Goal: Transaction & Acquisition: Purchase product/service

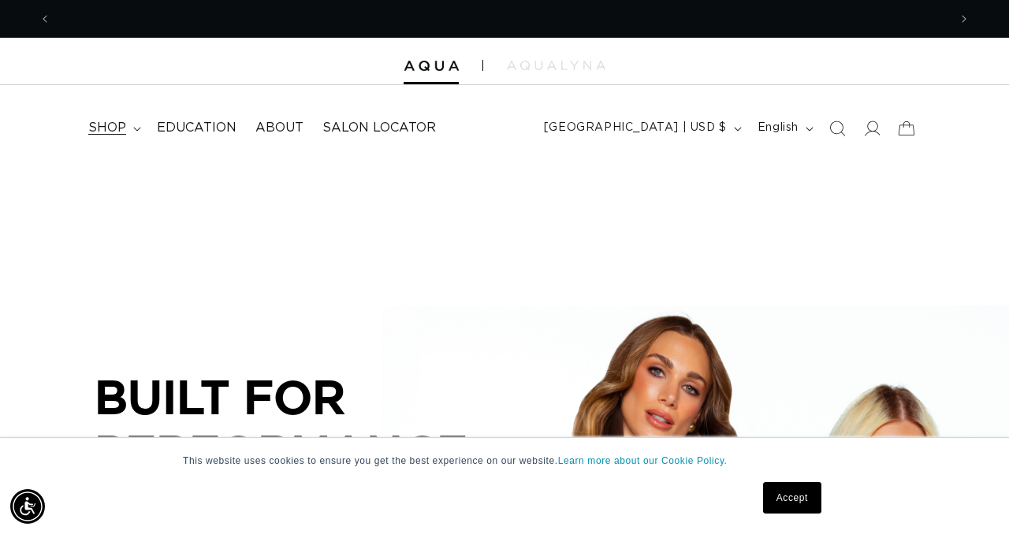
scroll to position [0, 897]
click at [134, 129] on icon at bounding box center [137, 129] width 8 height 5
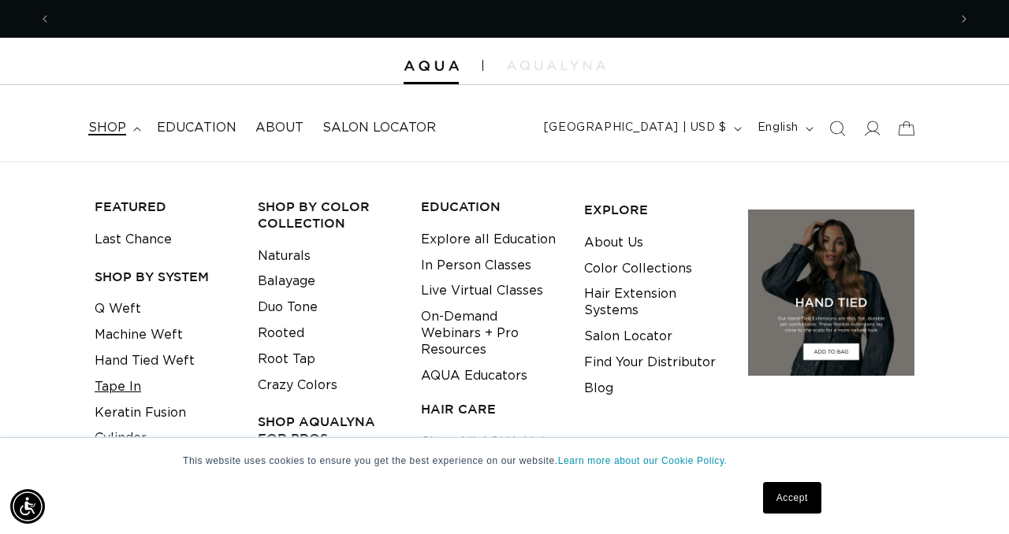
scroll to position [0, 0]
click at [128, 389] on link "Tape In" at bounding box center [118, 387] width 46 height 26
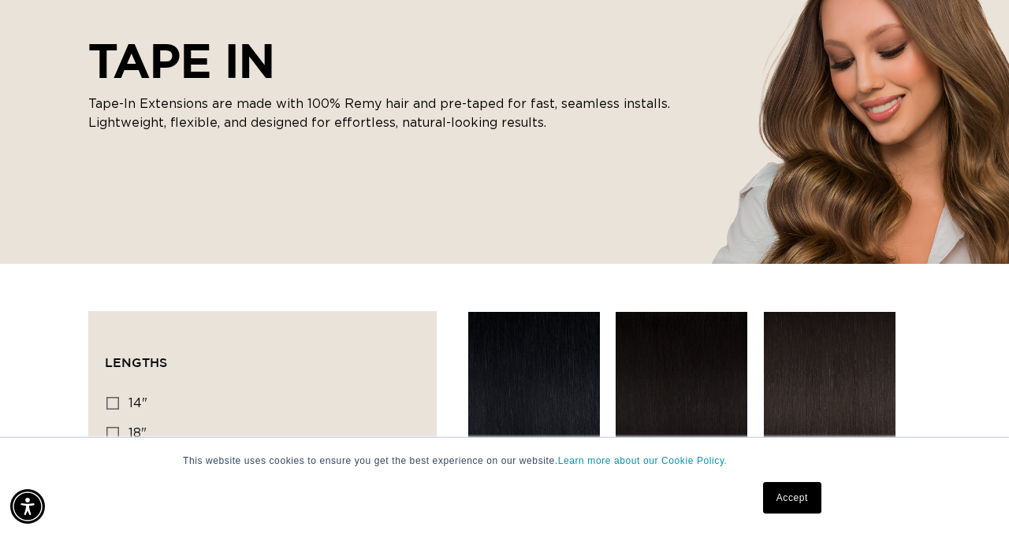
scroll to position [0, 897]
click at [778, 497] on link "Accept" at bounding box center [792, 498] width 58 height 32
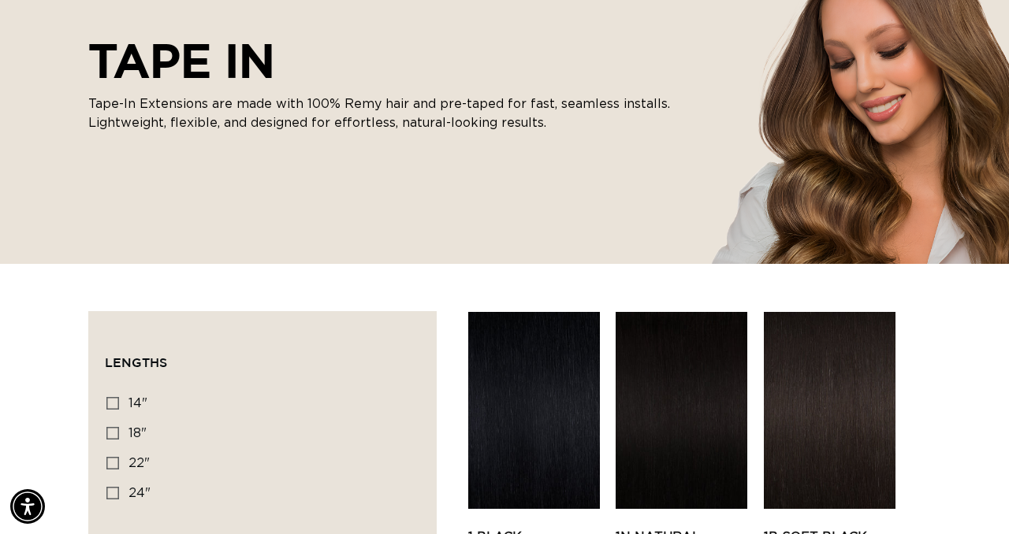
scroll to position [0, 1794]
click at [115, 433] on icon at bounding box center [112, 433] width 13 height 13
click at [115, 433] on input "18" 18" (49 products)" at bounding box center [112, 433] width 13 height 13
checkbox input "true"
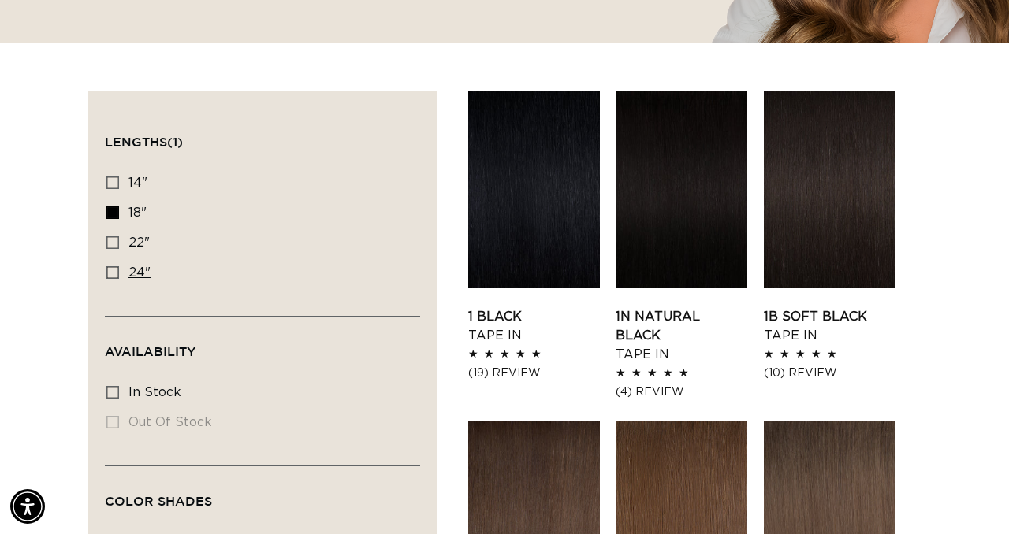
scroll to position [0, 897]
click at [336, 286] on label "24" 24" (27 products)" at bounding box center [257, 273] width 303 height 30
click at [119, 279] on input "24" 24" (27 products)" at bounding box center [112, 272] width 13 height 13
checkbox input "true"
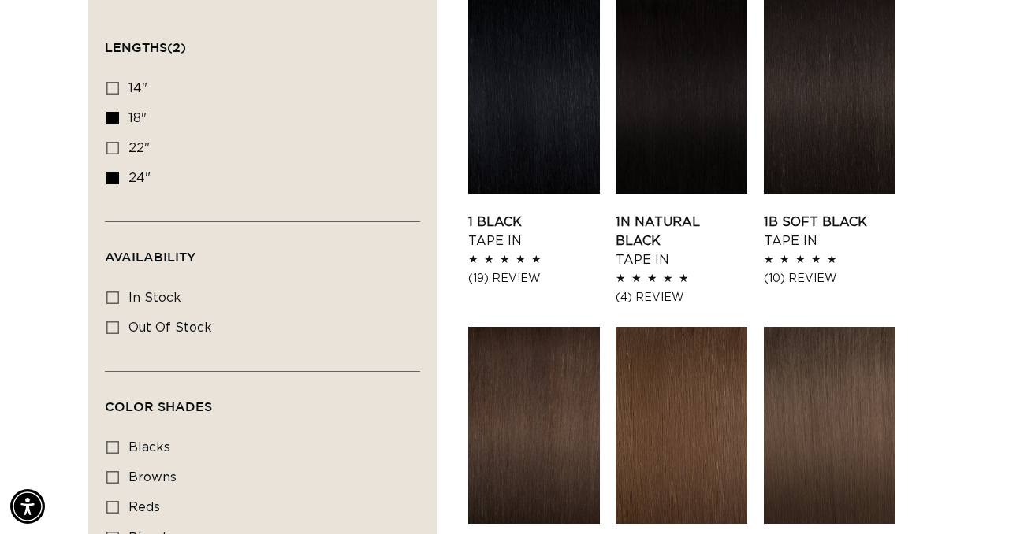
scroll to position [0, 1794]
click at [113, 180] on icon at bounding box center [112, 178] width 13 height 13
click at [113, 180] on input "24" 24" (27 products)" at bounding box center [112, 178] width 13 height 13
checkbox input "false"
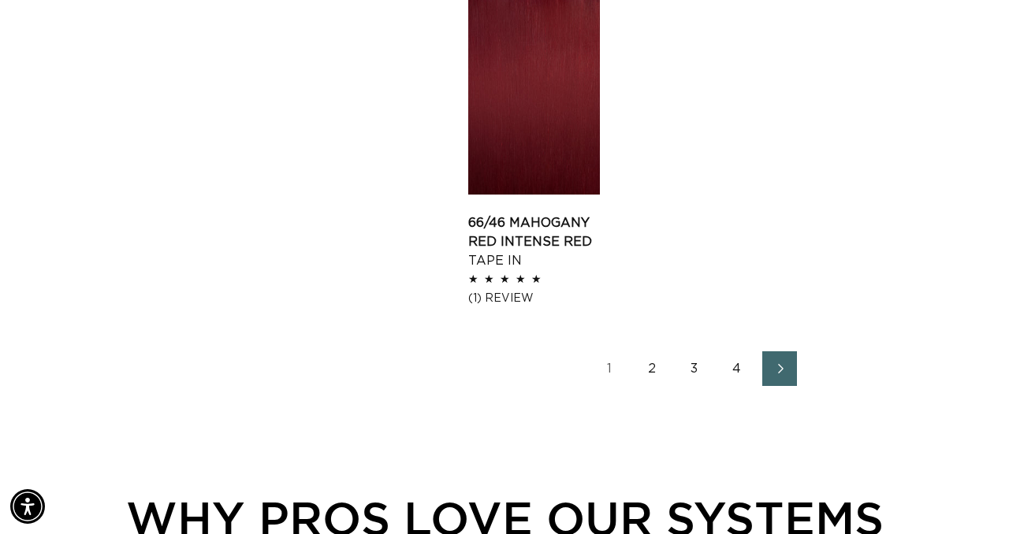
scroll to position [2207, 0]
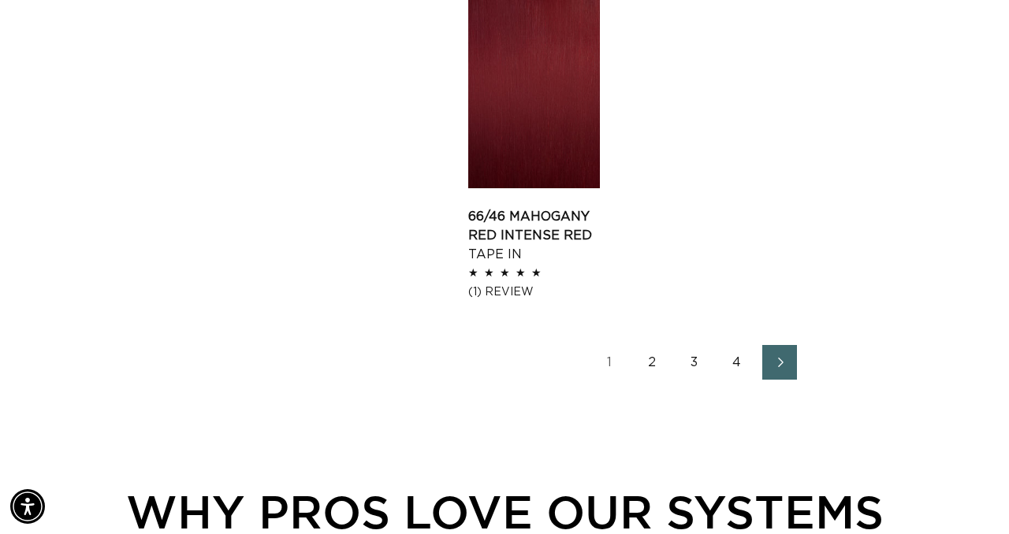
click at [643, 345] on link "2" at bounding box center [651, 362] width 35 height 35
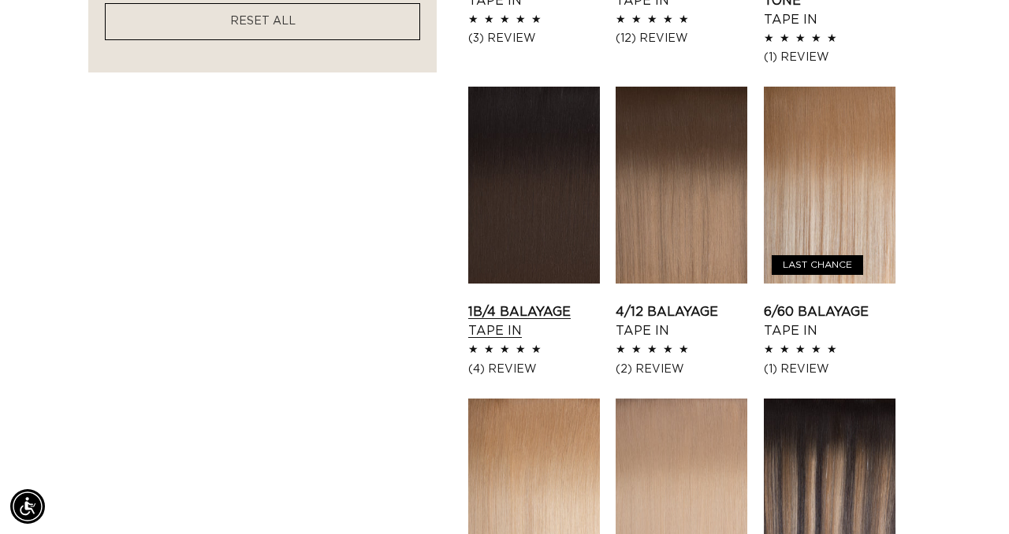
click at [521, 303] on link "1B/4 Balayage Tape In" at bounding box center [534, 322] width 132 height 38
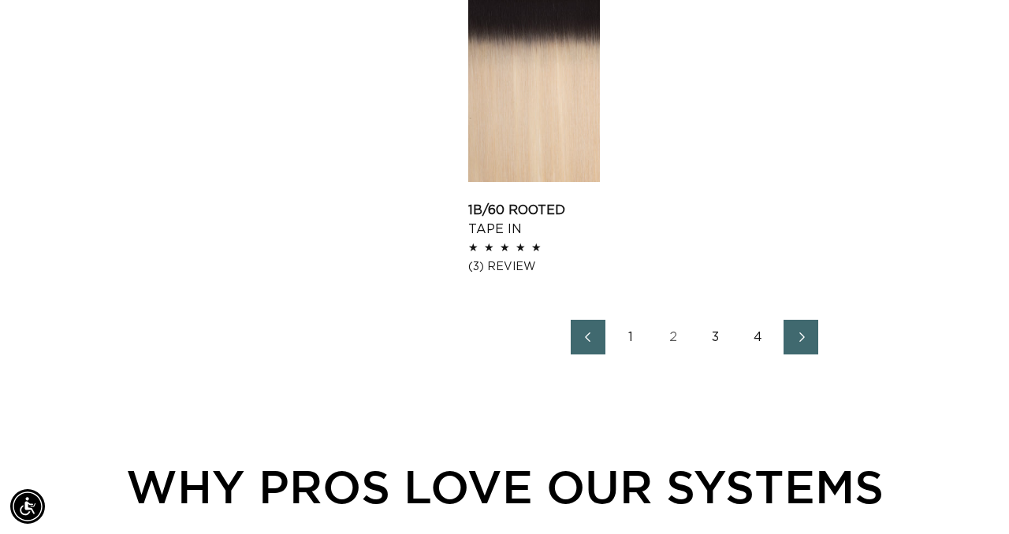
scroll to position [0, 897]
click at [791, 343] on link "Next page" at bounding box center [800, 337] width 35 height 35
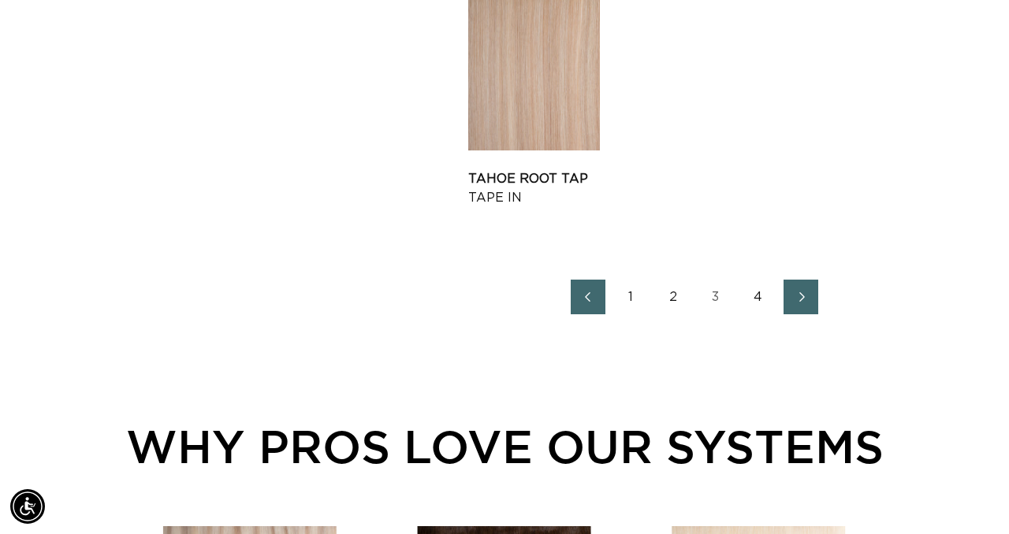
scroll to position [2175, 0]
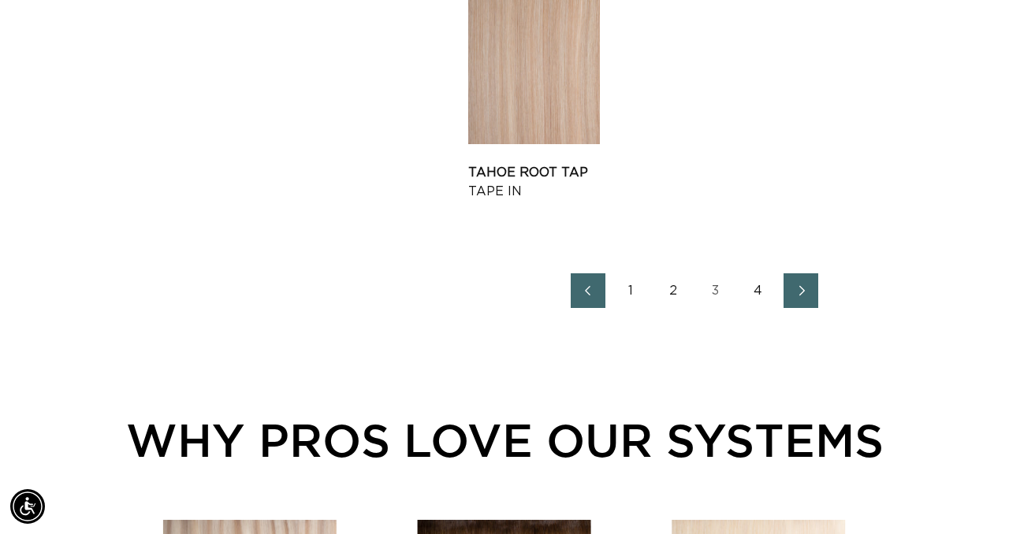
click at [802, 283] on span "Next page" at bounding box center [801, 290] width 10 height 19
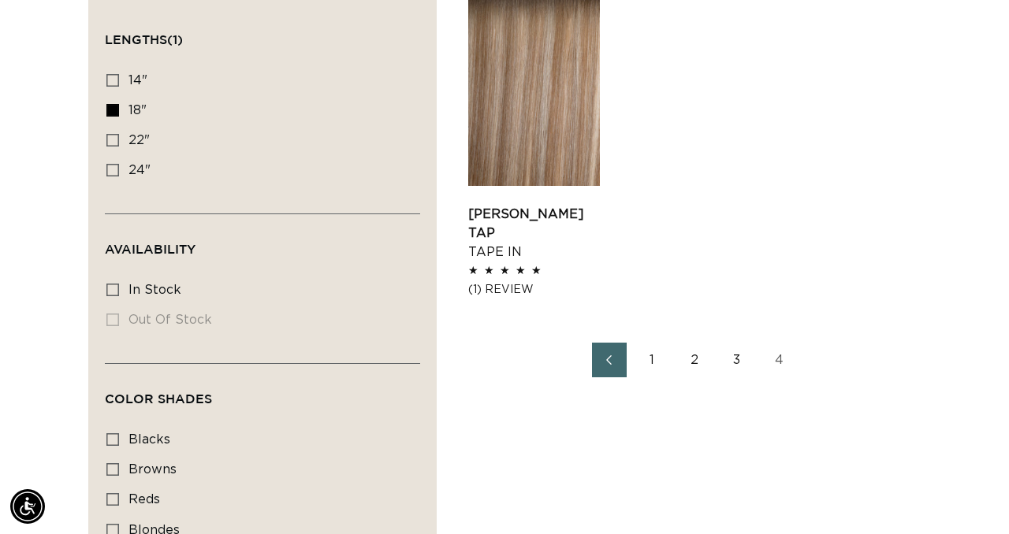
scroll to position [599, 0]
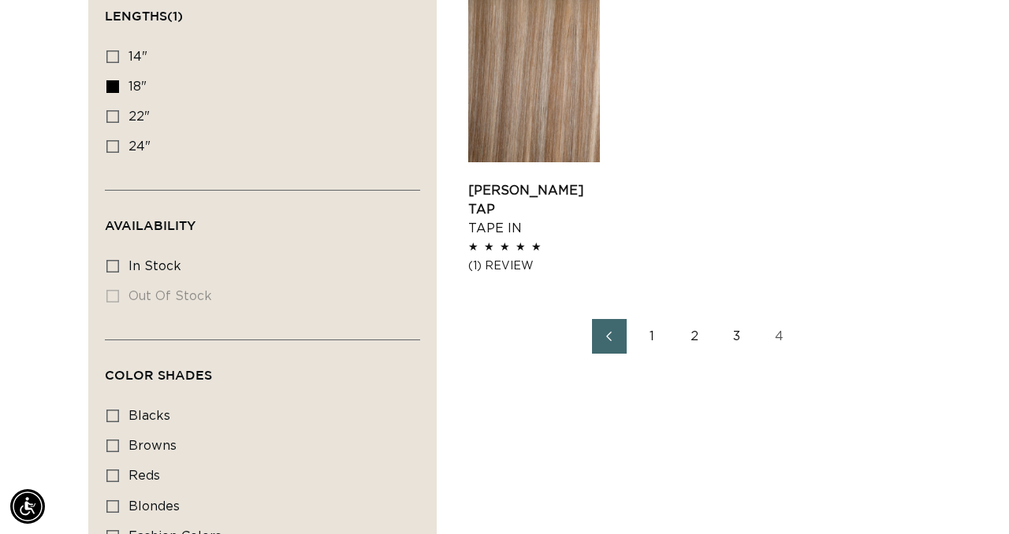
click at [652, 340] on link "1" at bounding box center [651, 336] width 35 height 35
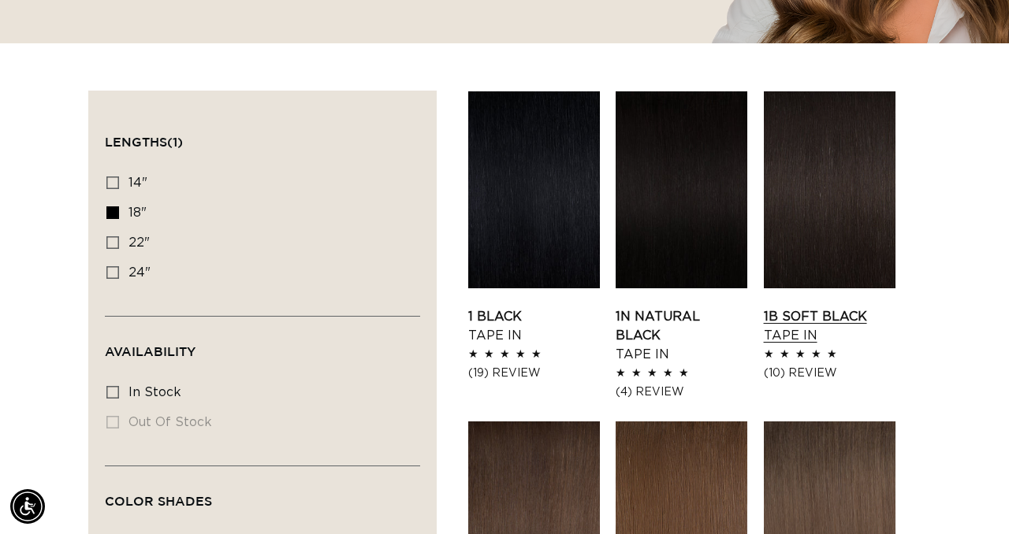
scroll to position [0, 1794]
click at [832, 307] on link "1B Soft Black Tape In" at bounding box center [830, 326] width 132 height 38
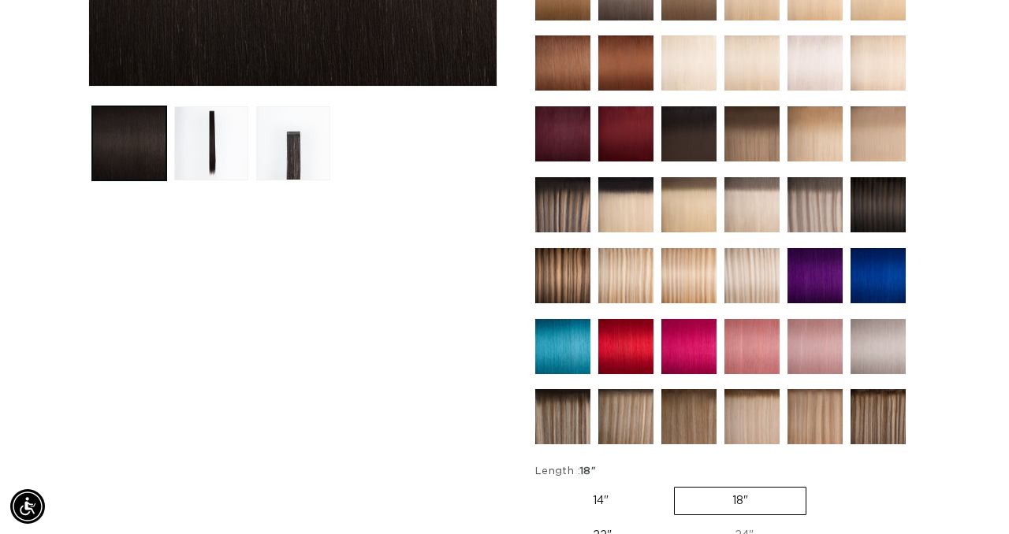
scroll to position [536, 0]
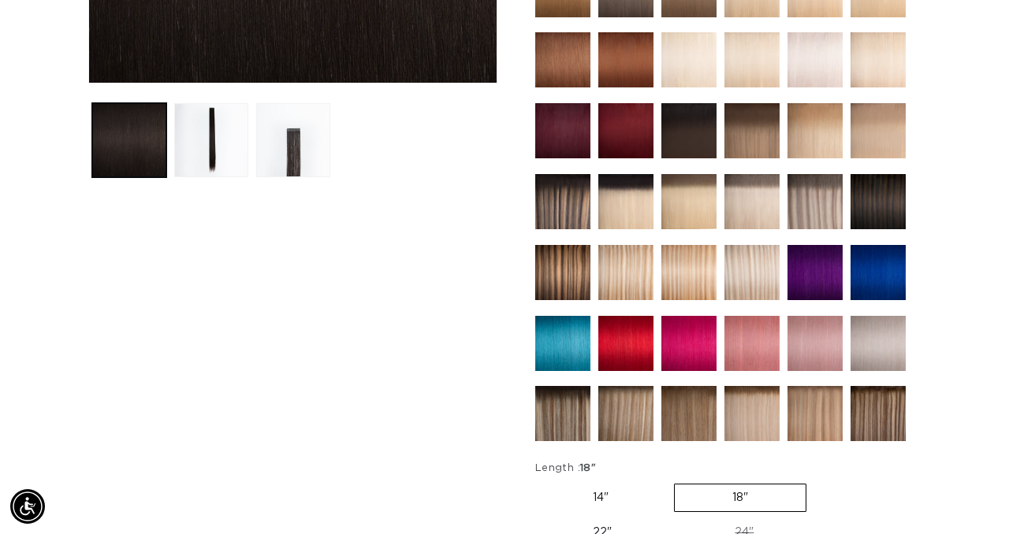
click at [678, 352] on img at bounding box center [688, 343] width 55 height 55
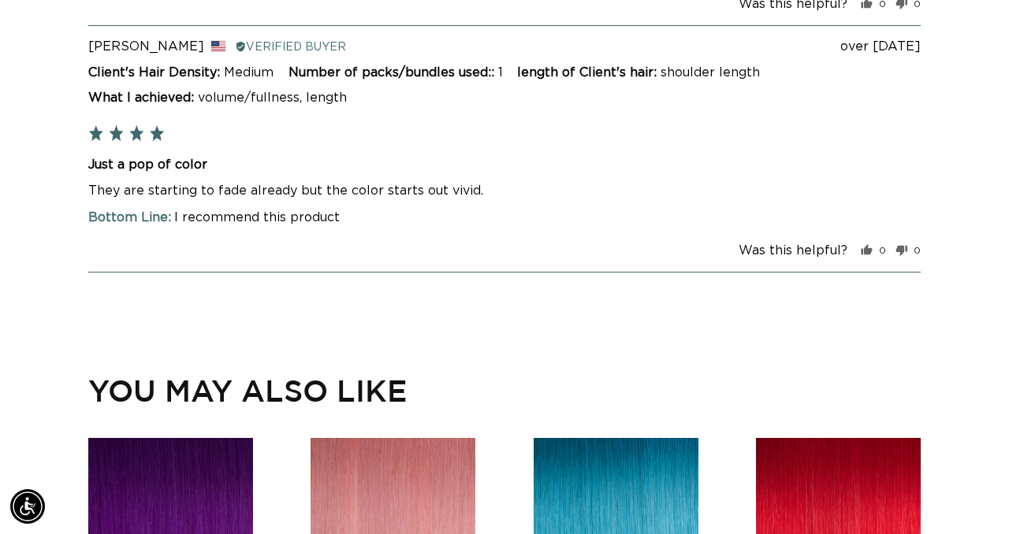
scroll to position [0, 1794]
